Goal: Information Seeking & Learning: Learn about a topic

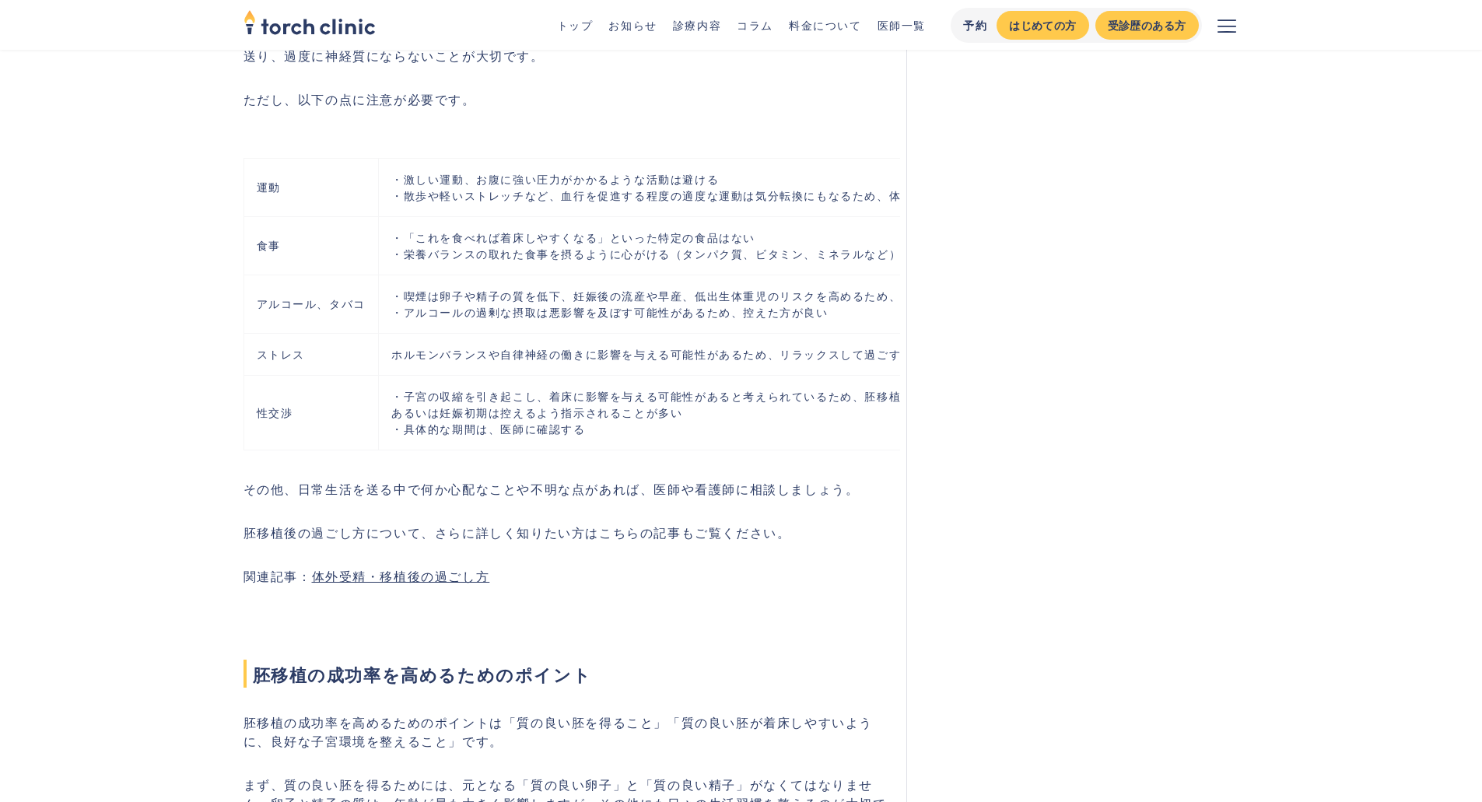
scroll to position [4278, 0]
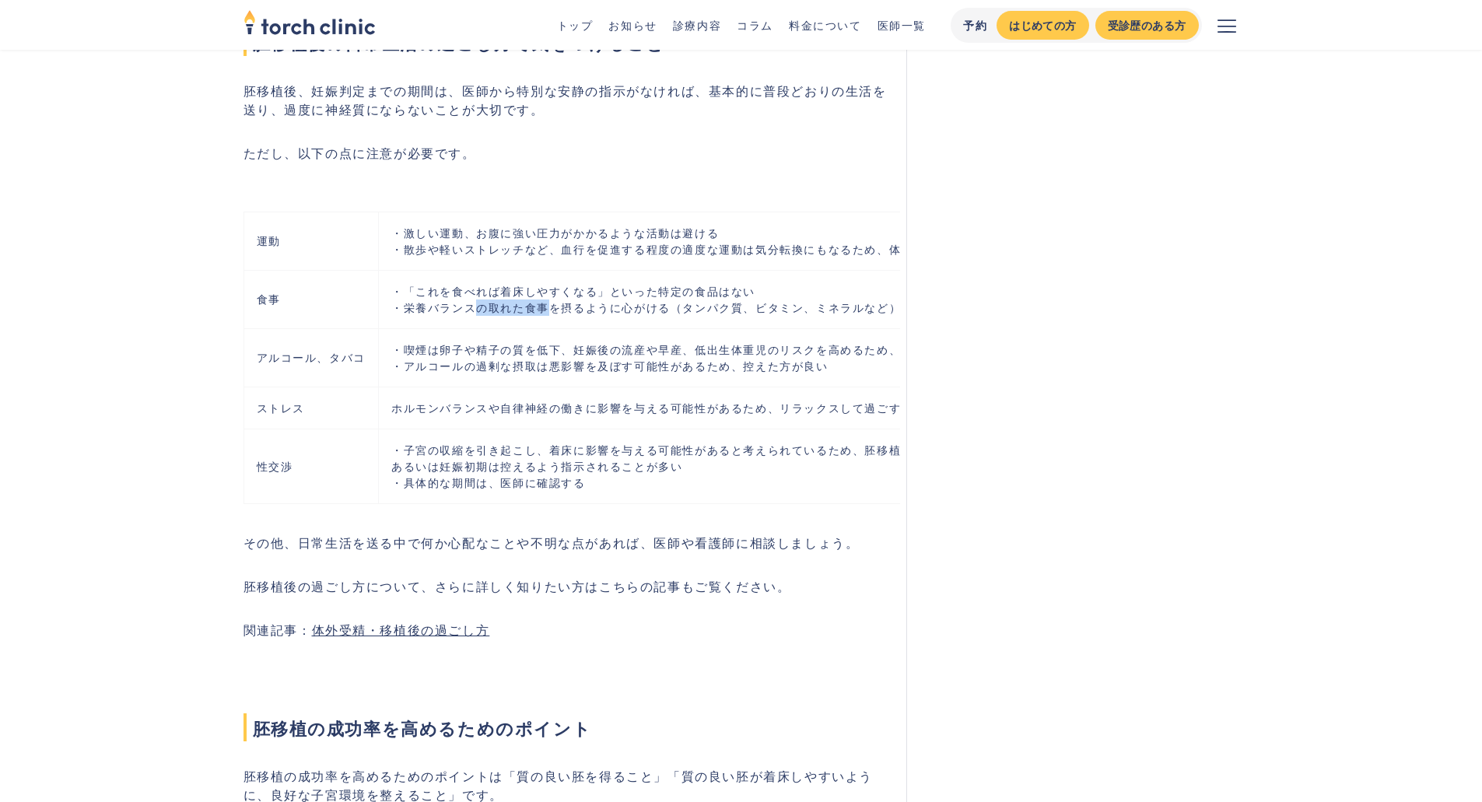
drag, startPoint x: 475, startPoint y: 333, endPoint x: 550, endPoint y: 349, distance: 76.4
click at [550, 328] on td "・「これを食べれば着床しやすくなる」といった特定の食品はない ・栄養バランスの取れた食事を摂るように心がける（タンパク質、ビタミン、ミネラルなど）" at bounding box center [736, 299] width 717 height 58
click at [600, 328] on td "・「これを食べれば着床しやすくなる」といった特定の食品はない ・栄養バランスの取れた食事を摂るように心がける（タンパク質、ビタミン、ミネラルなど）" at bounding box center [736, 299] width 717 height 58
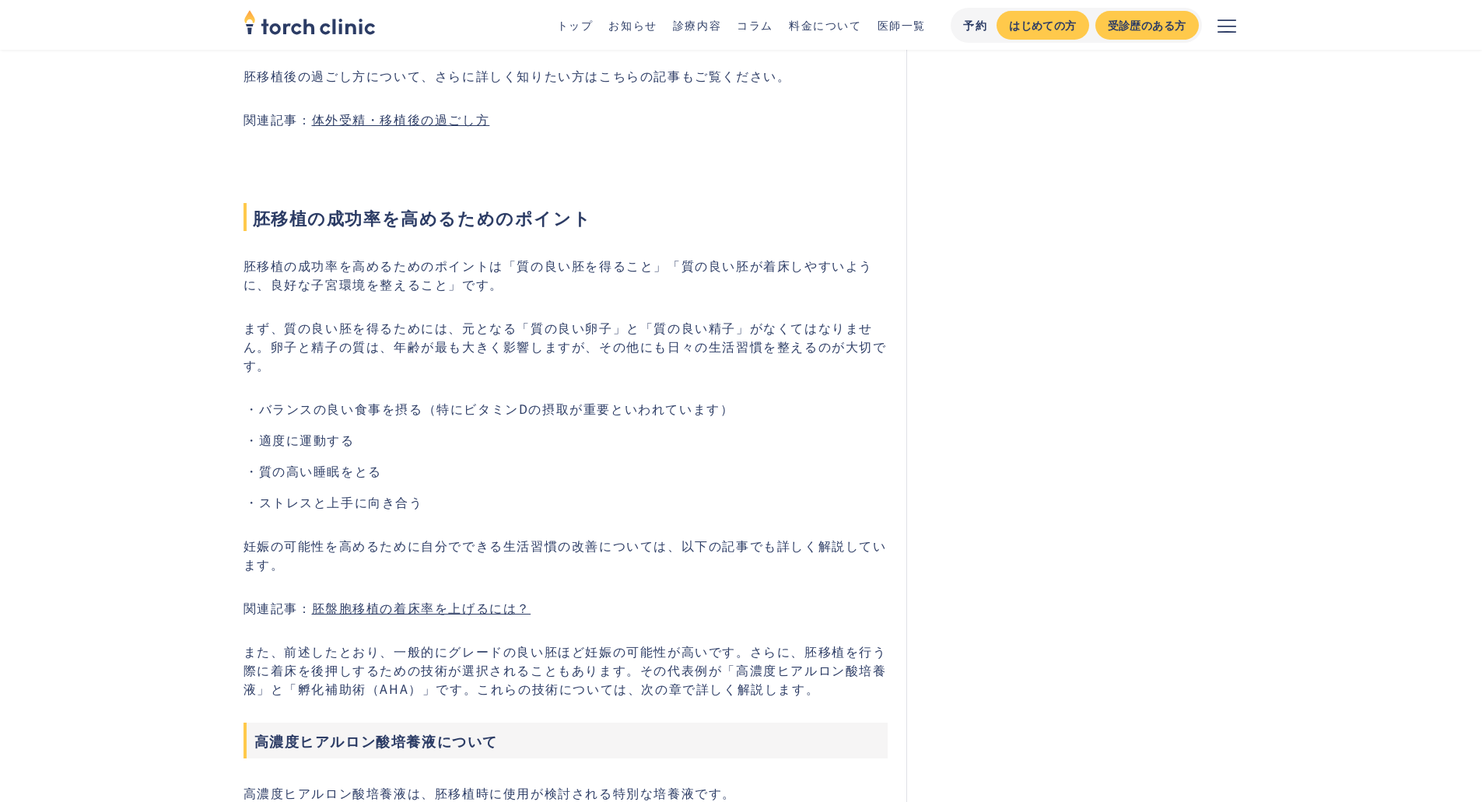
scroll to position [4797, 0]
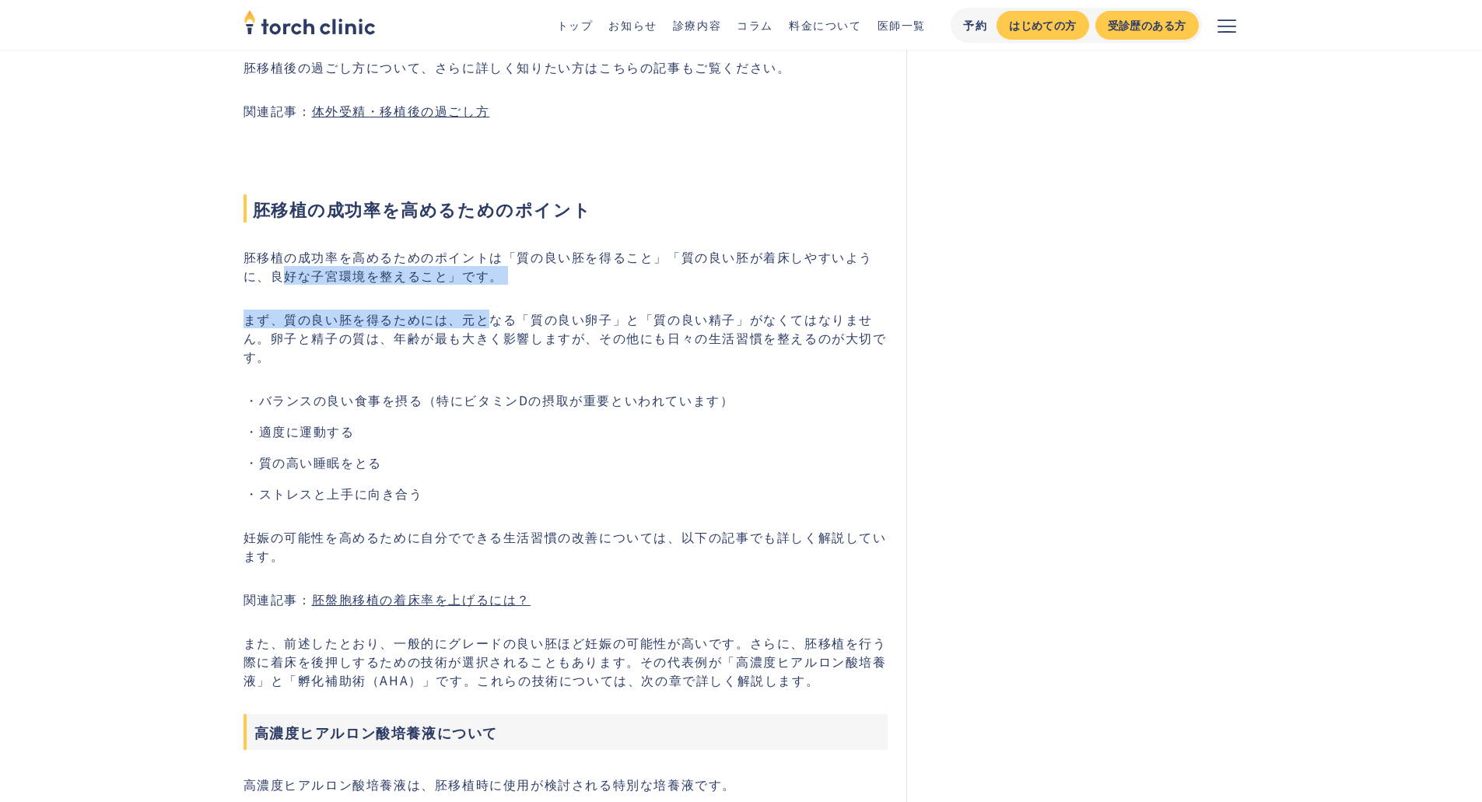
drag, startPoint x: 258, startPoint y: 306, endPoint x: 491, endPoint y: 326, distance: 233.4
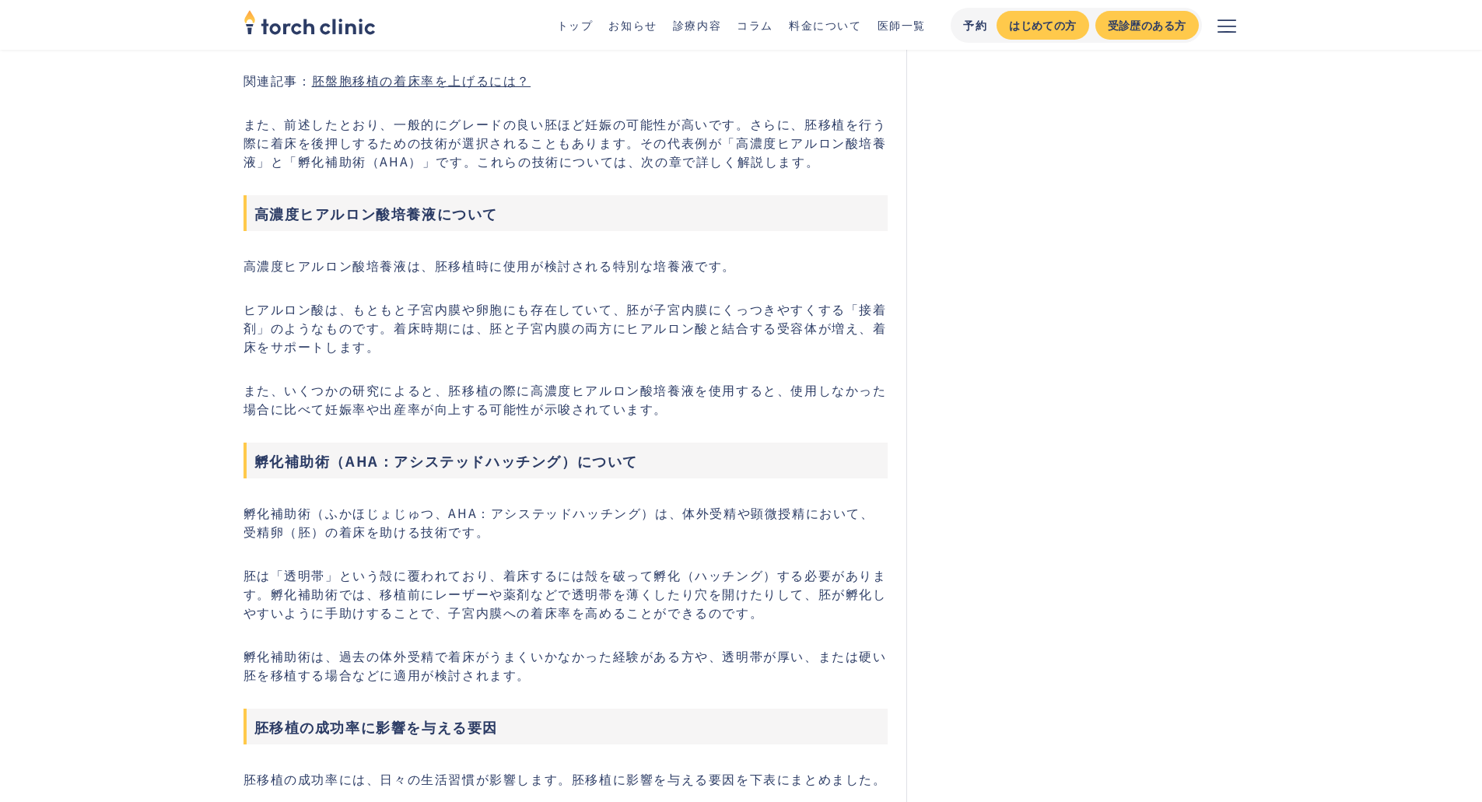
scroll to position [5445, 0]
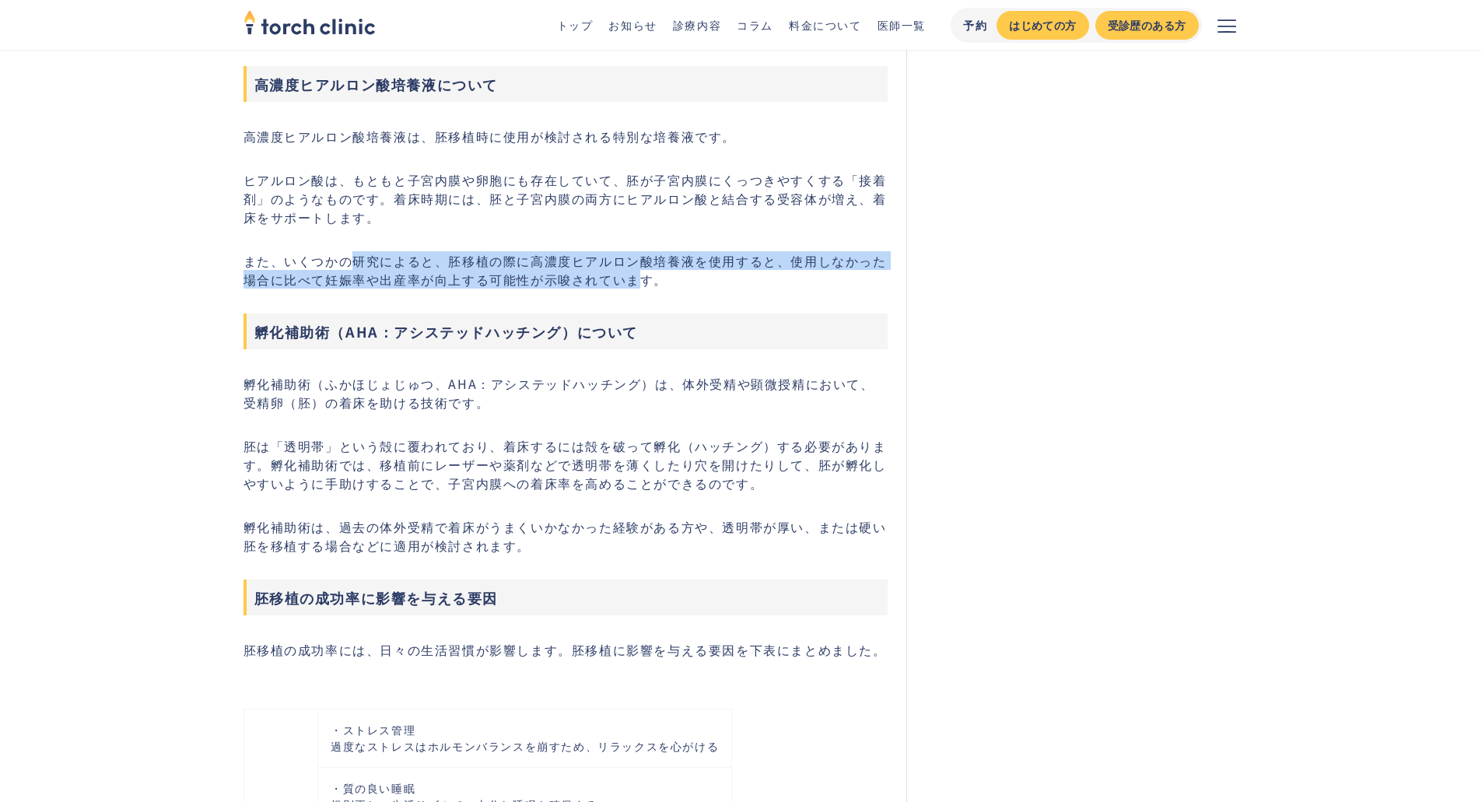
drag, startPoint x: 352, startPoint y: 299, endPoint x: 642, endPoint y: 315, distance: 290.6
click at [637, 289] on p "また、いくつかの研究によると、胚移植の際に高濃度ヒアルロン酸培養液を使用すると、使用しなかった場合に比べて妊娠率や出産率が向上する可能性が示唆されています。" at bounding box center [565, 269] width 645 height 37
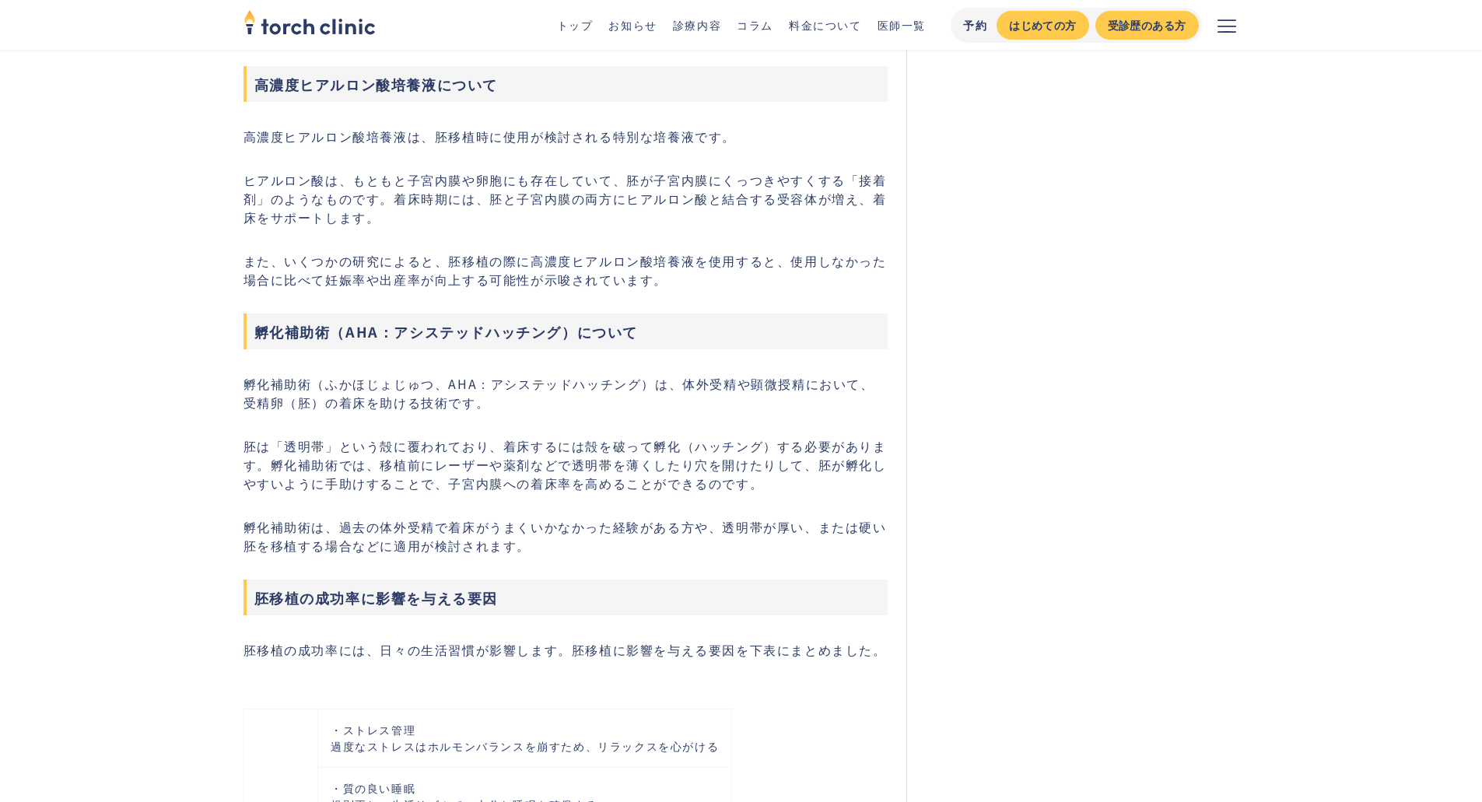
click at [665, 289] on p "また、いくつかの研究によると、胚移植の際に高濃度ヒアルロン酸培養液を使用すると、使用しなかった場合に比べて妊娠率や出産率が向上する可能性が示唆されています。" at bounding box center [565, 269] width 645 height 37
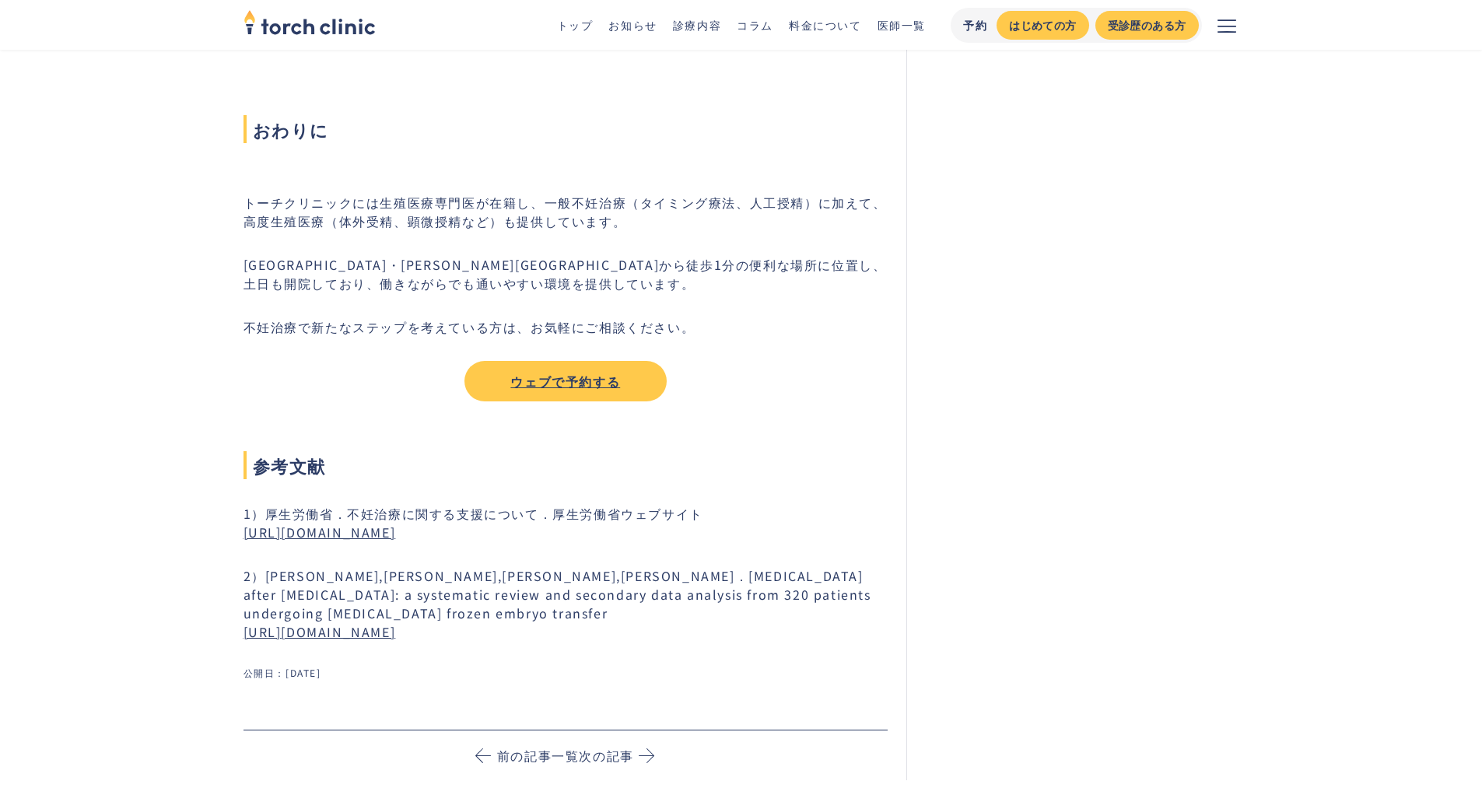
scroll to position [10500, 0]
